Goal: Task Accomplishment & Management: Use online tool/utility

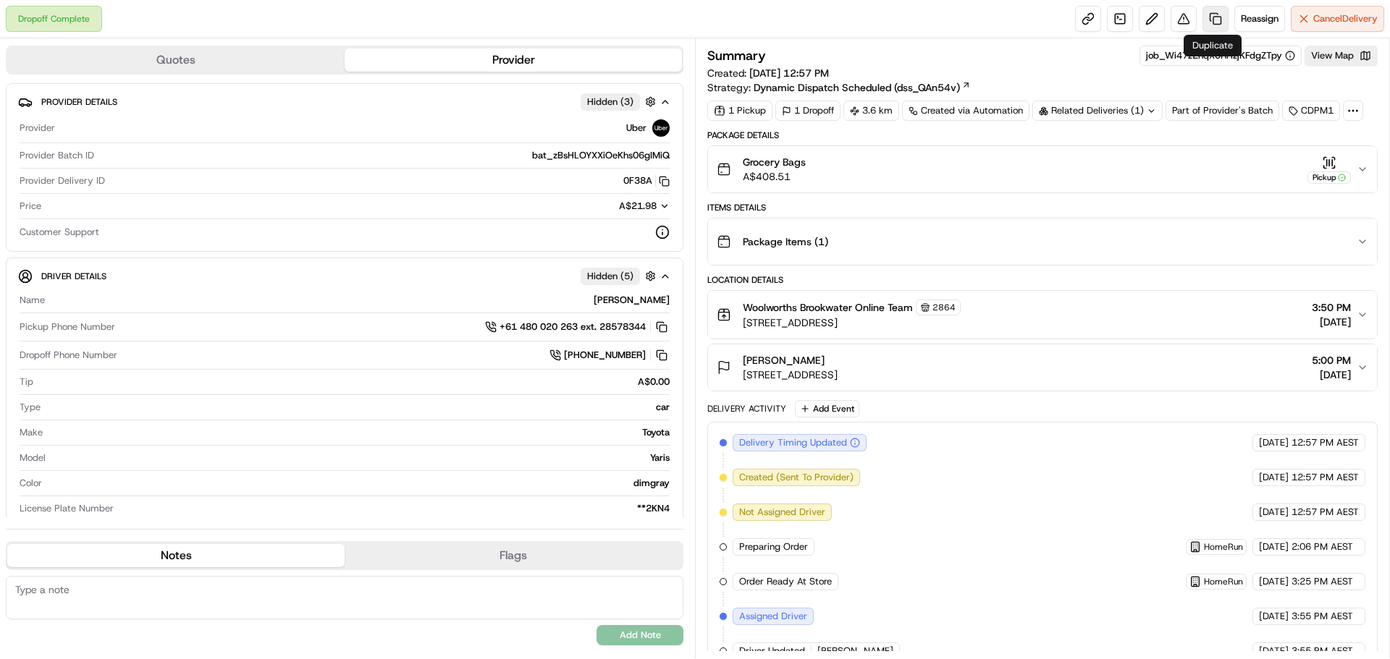
click at [1208, 12] on link at bounding box center [1215, 19] width 26 height 26
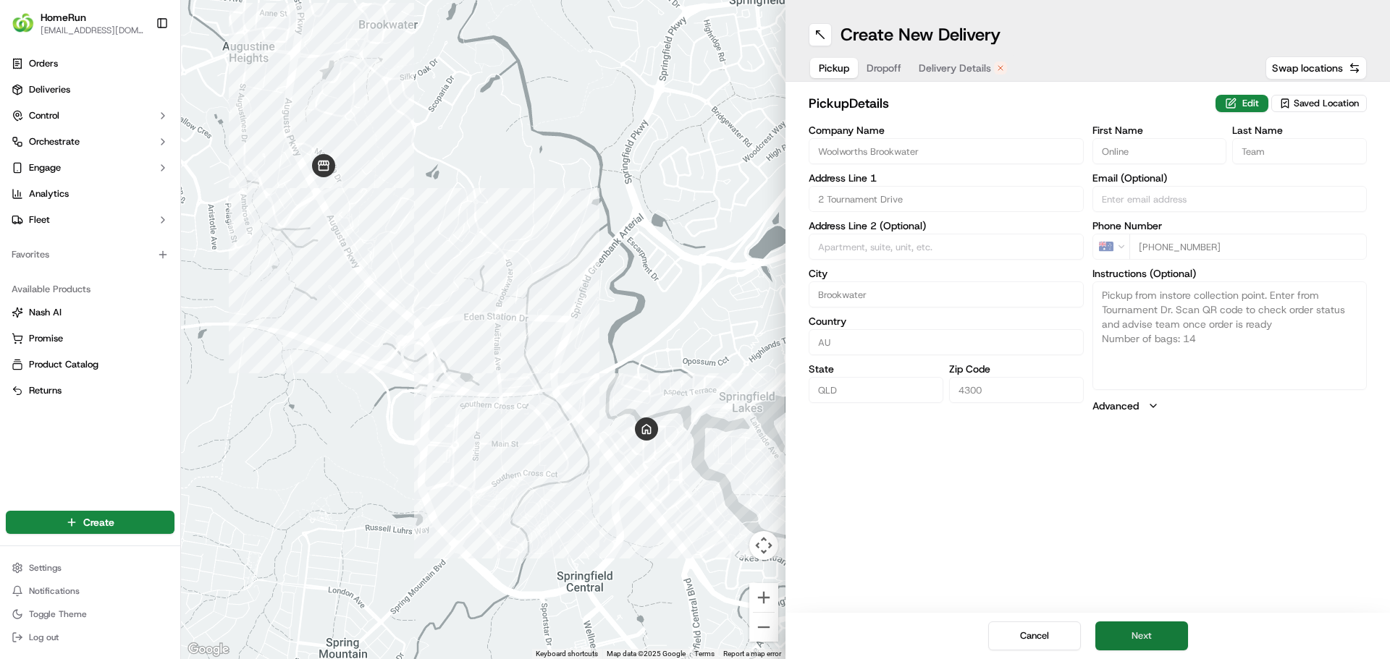
click at [1137, 644] on button "Next" at bounding box center [1141, 636] width 93 height 29
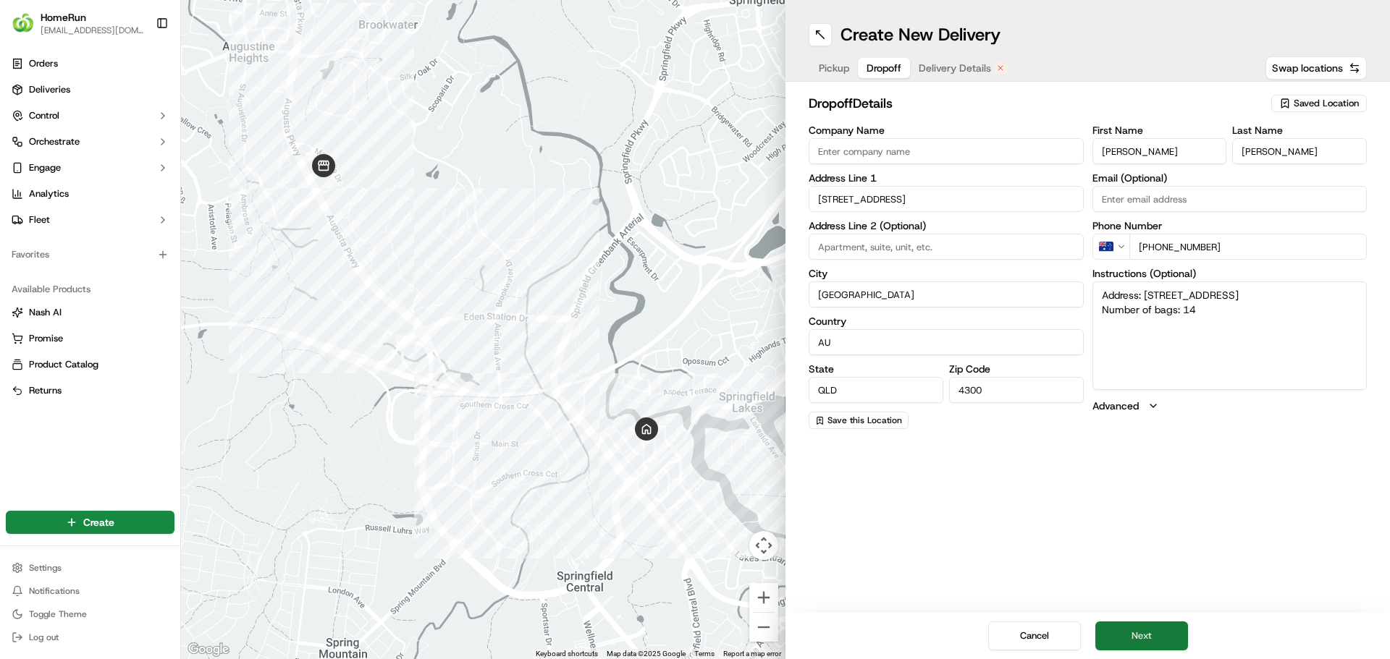
click at [1153, 627] on button "Next" at bounding box center [1141, 636] width 93 height 29
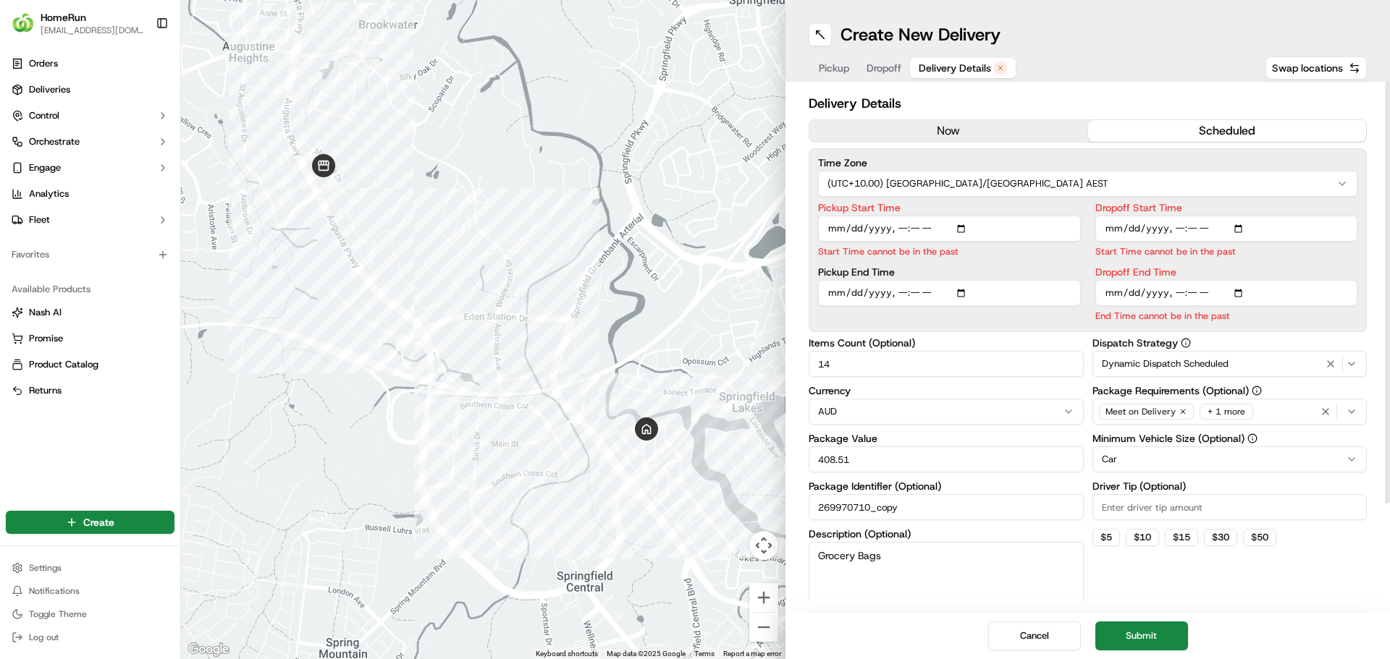
click at [953, 124] on button "now" at bounding box center [948, 131] width 279 height 22
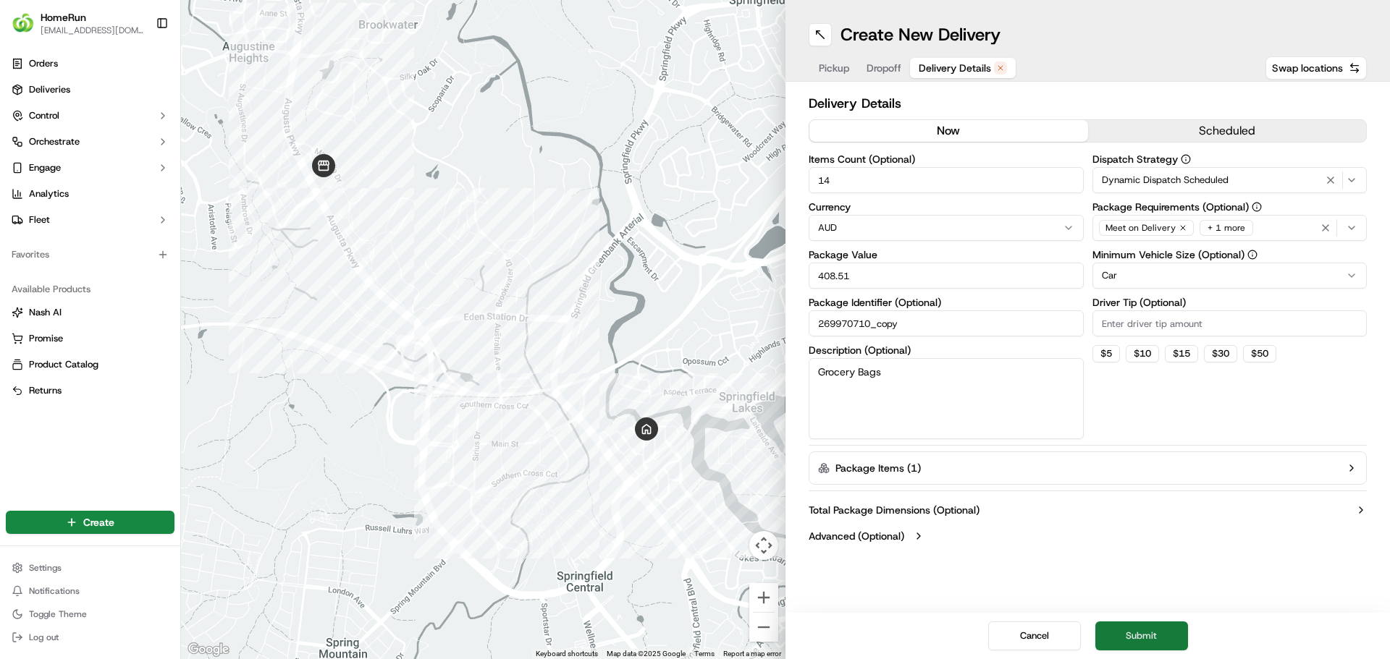
click at [1133, 637] on button "Submit" at bounding box center [1141, 636] width 93 height 29
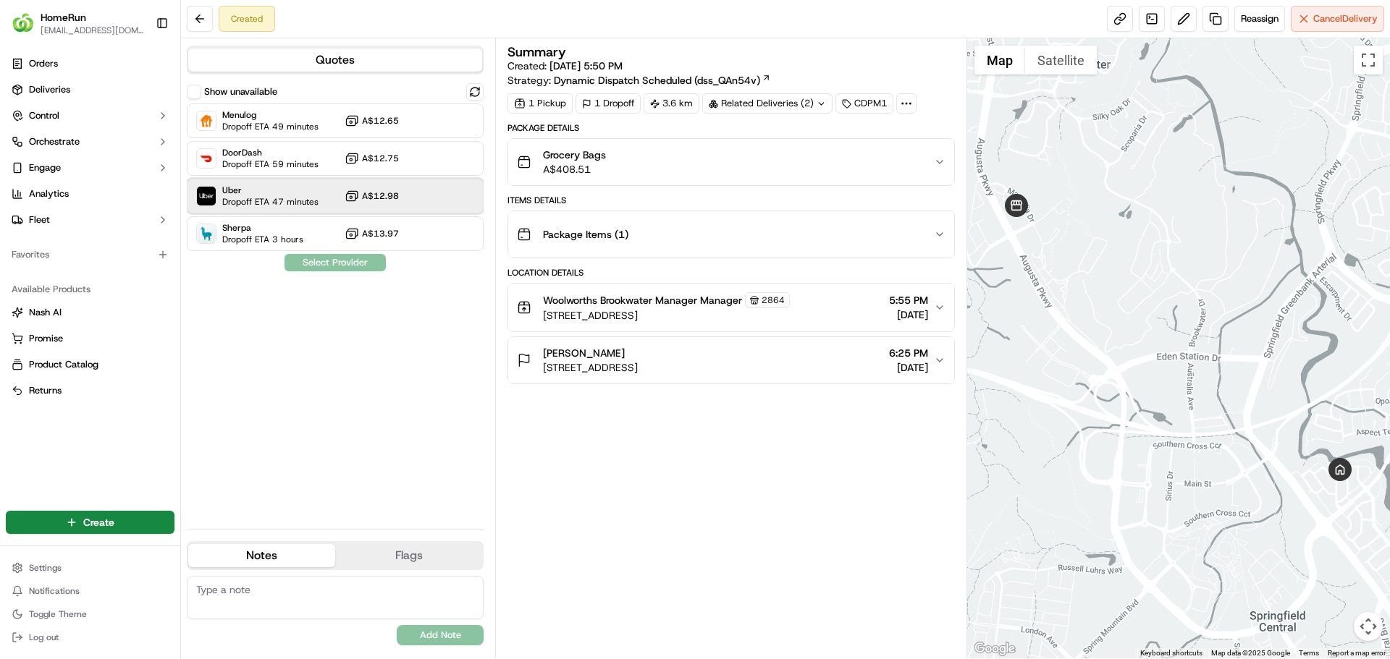
click at [298, 195] on span "Uber" at bounding box center [270, 191] width 96 height 12
click at [322, 255] on button "Assign Provider" at bounding box center [335, 262] width 103 height 17
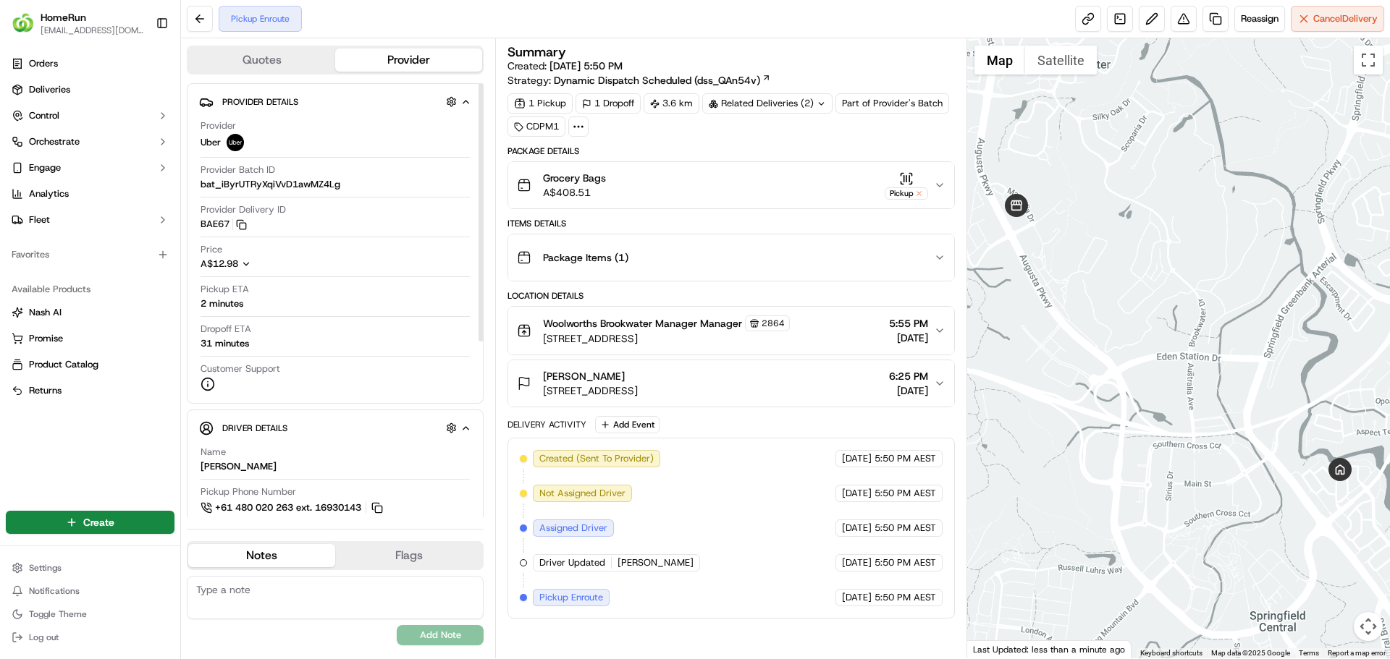
scroll to position [72, 0]
